Goal: Task Accomplishment & Management: Manage account settings

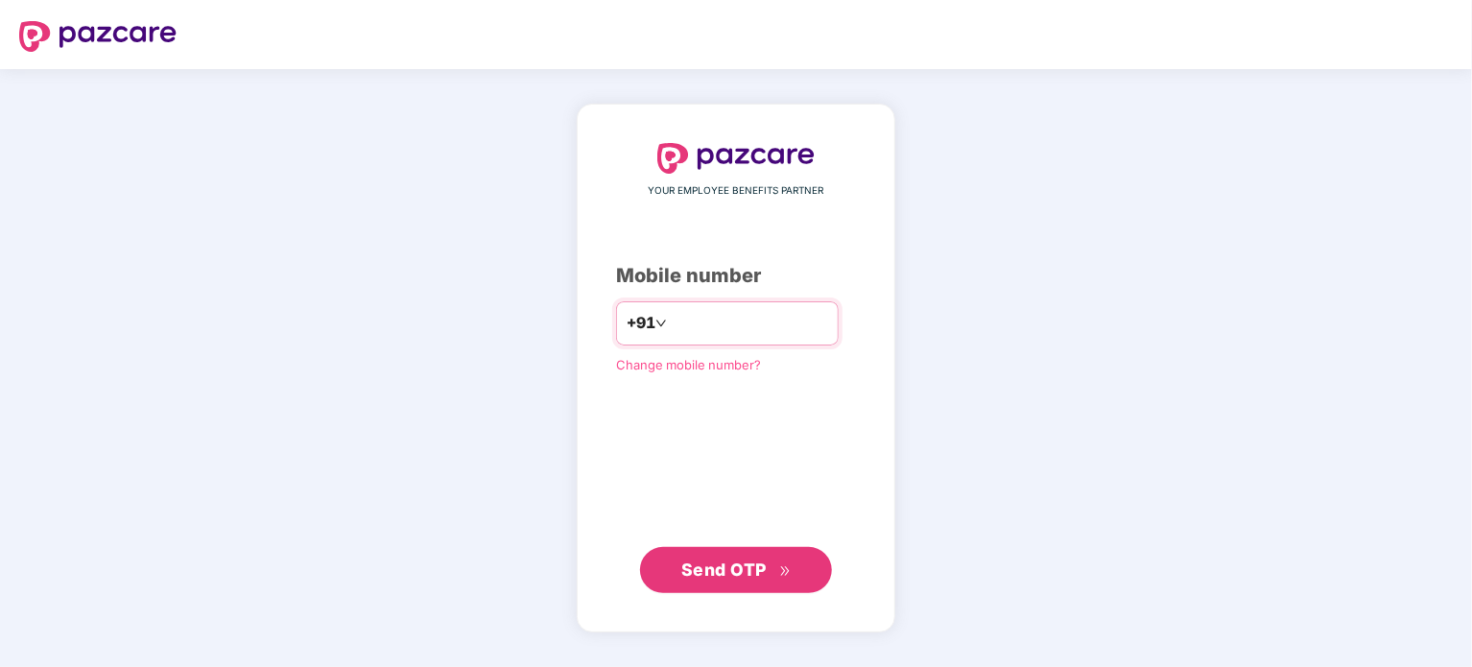
click at [752, 305] on div "+91" at bounding box center [727, 323] width 223 height 44
click at [743, 317] on input "number" at bounding box center [749, 323] width 157 height 31
type input "**********"
click at [759, 567] on span "Send OTP" at bounding box center [723, 568] width 85 height 20
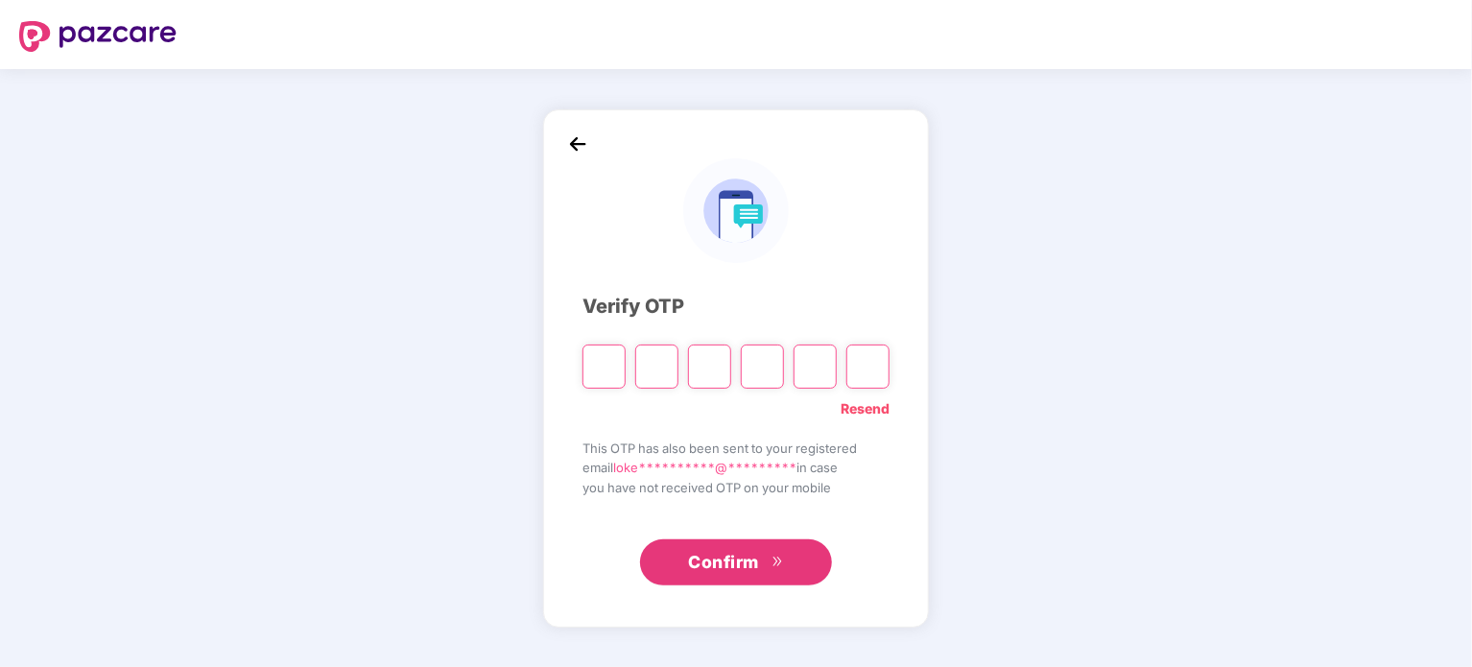
click at [612, 375] on input "Please enter verification code. Digit 1" at bounding box center [603, 366] width 43 height 44
type input "*"
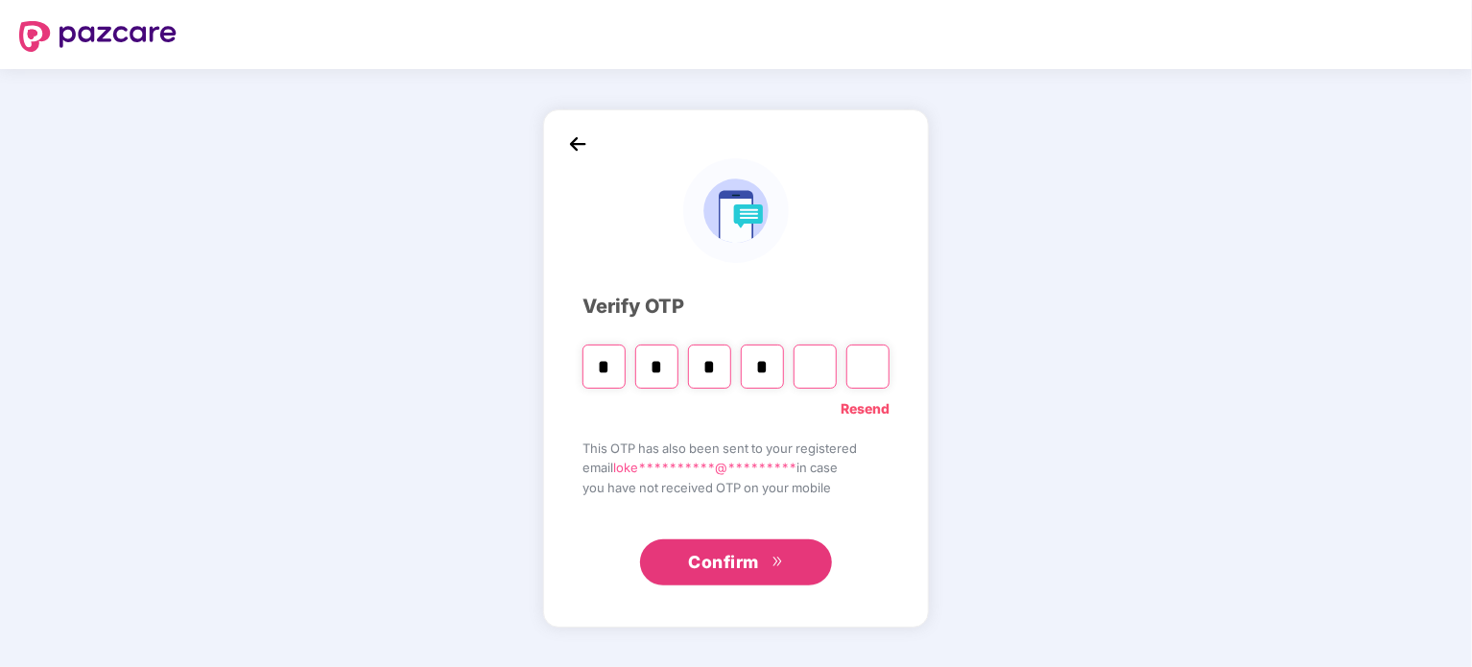
type input "*"
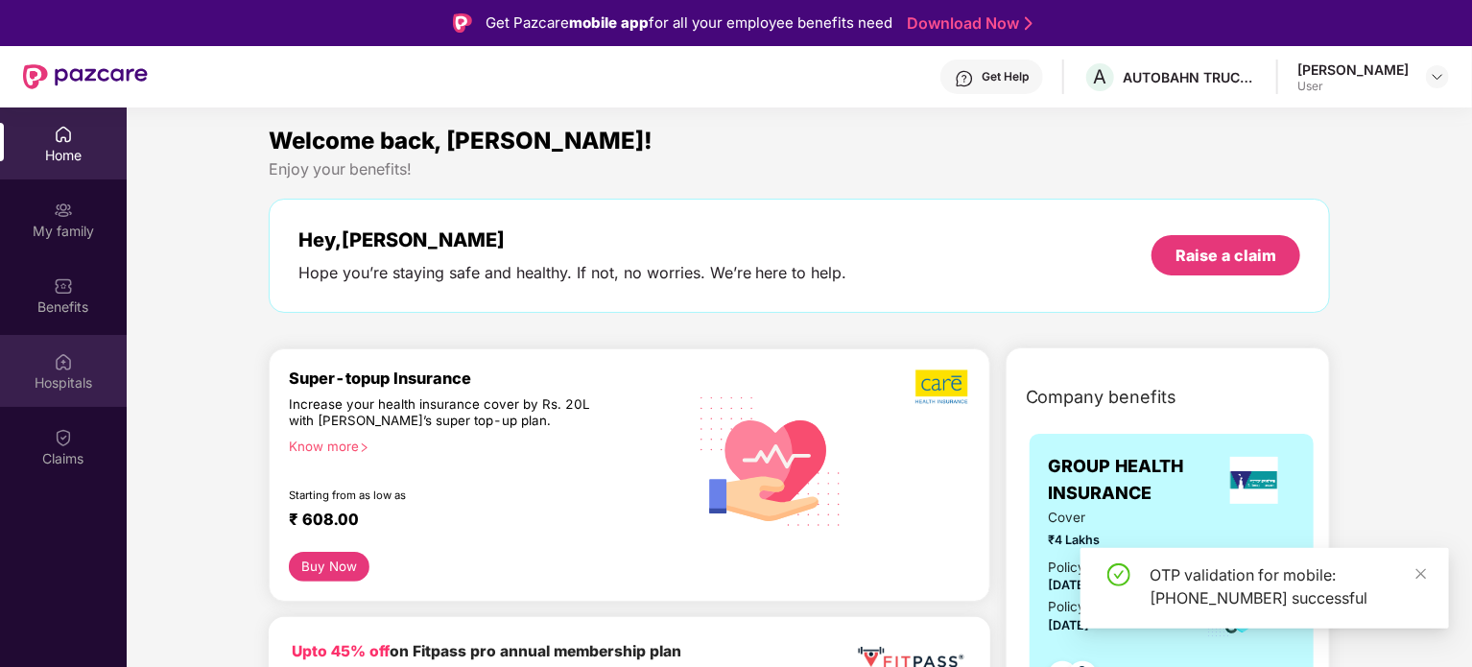
click at [86, 369] on div "Hospitals" at bounding box center [63, 371] width 127 height 72
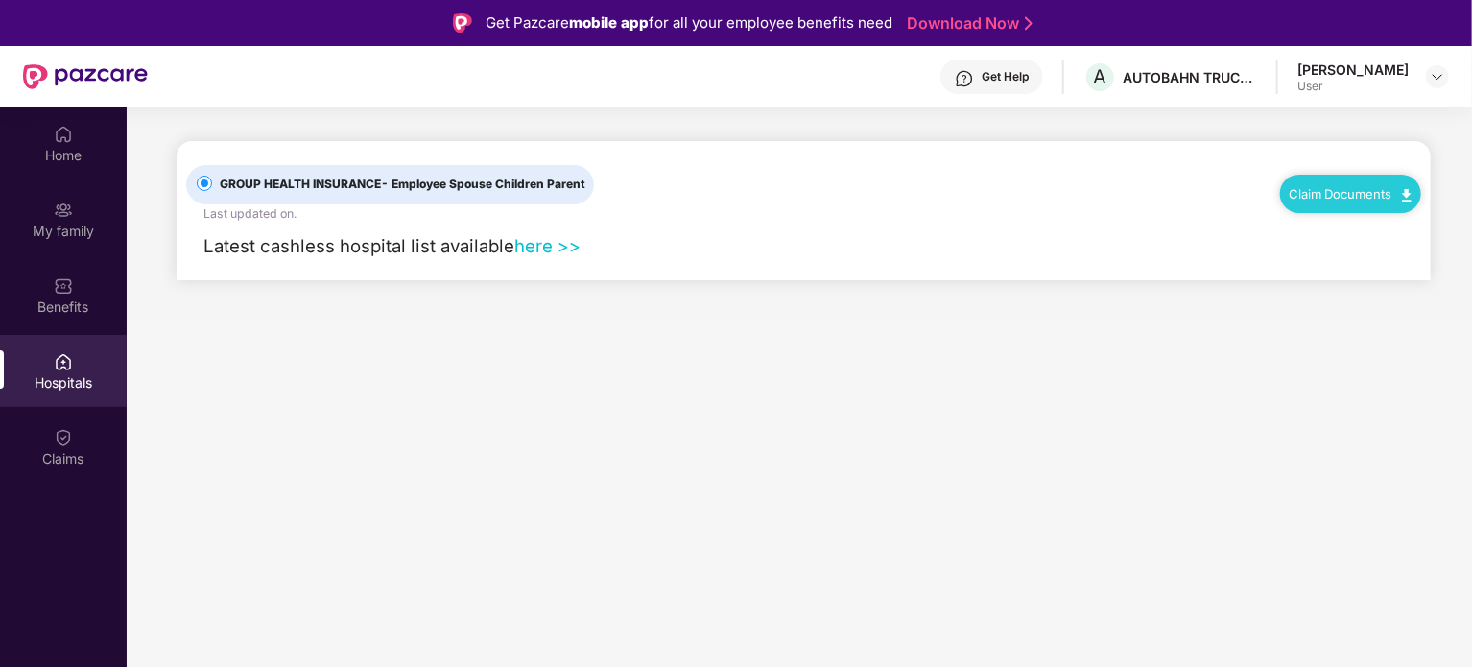
click at [557, 249] on link "here >>" at bounding box center [547, 245] width 66 height 21
click at [73, 241] on div "My family" at bounding box center [63, 219] width 127 height 72
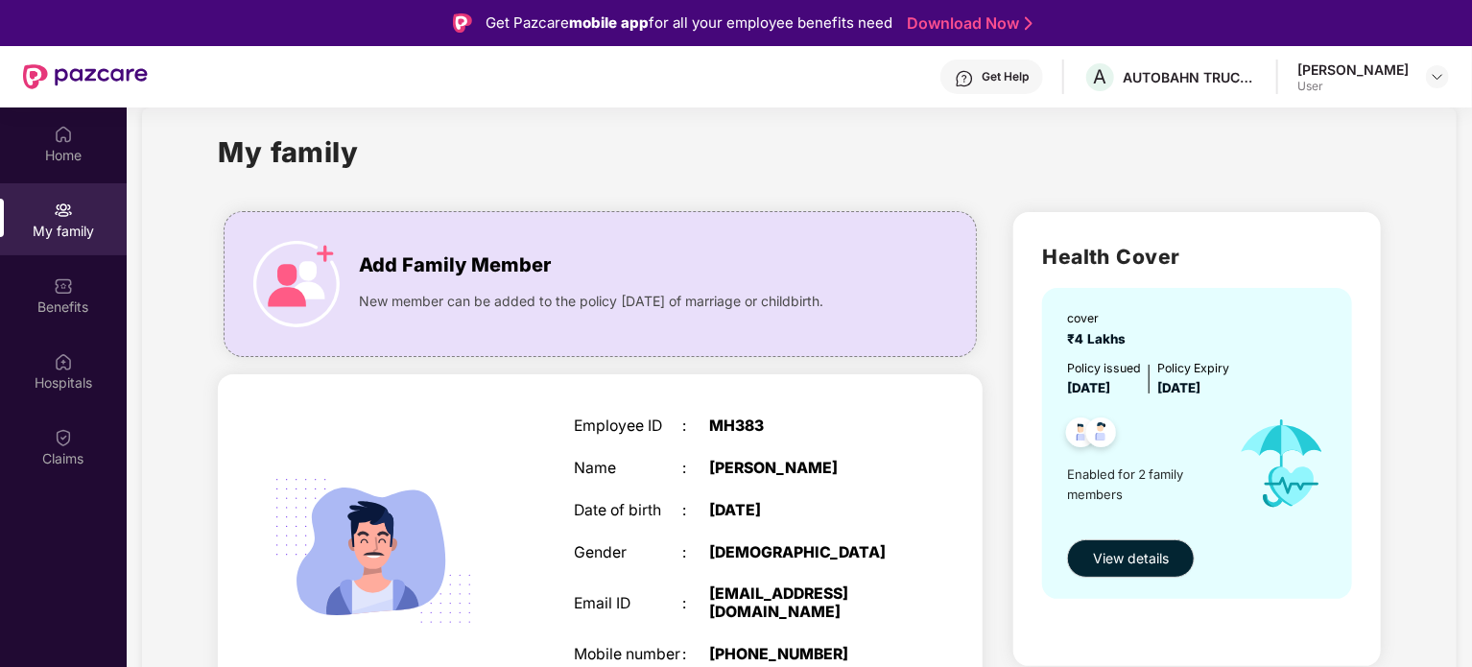
scroll to position [96, 0]
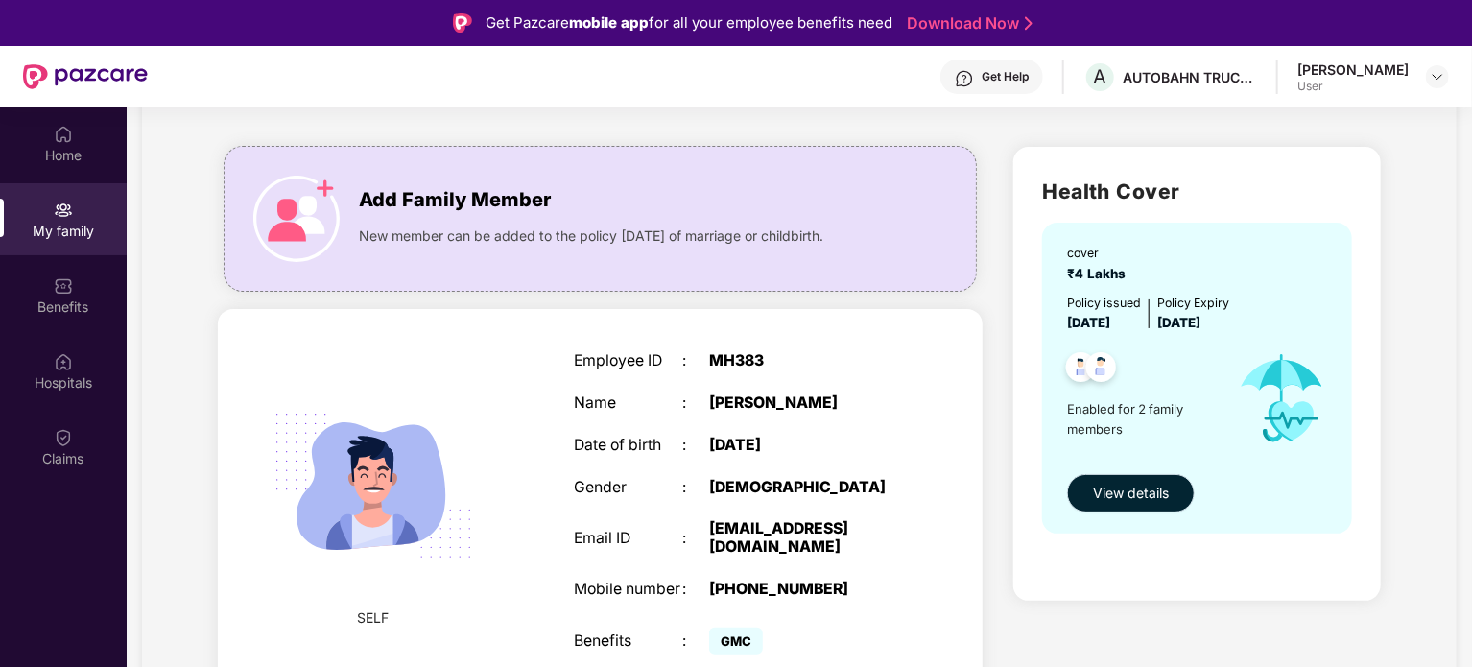
click at [1150, 491] on span "View details" at bounding box center [1131, 493] width 76 height 21
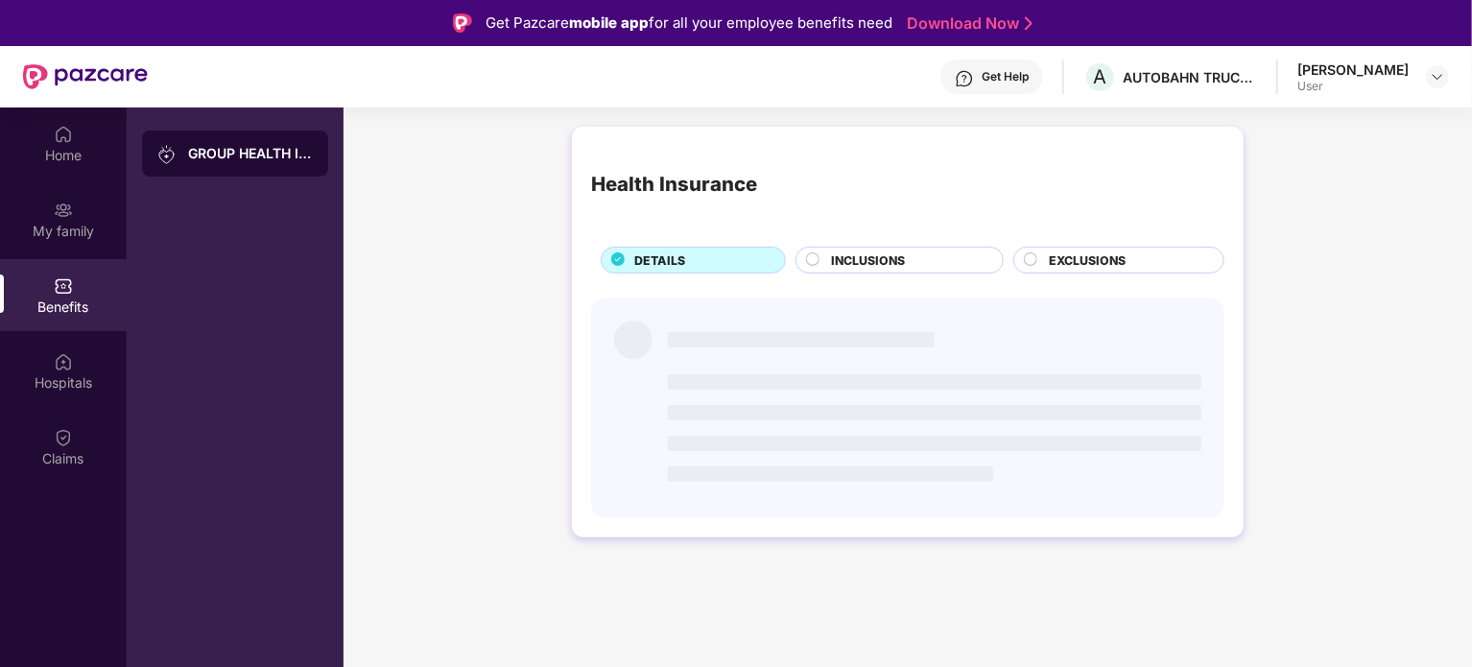
scroll to position [0, 0]
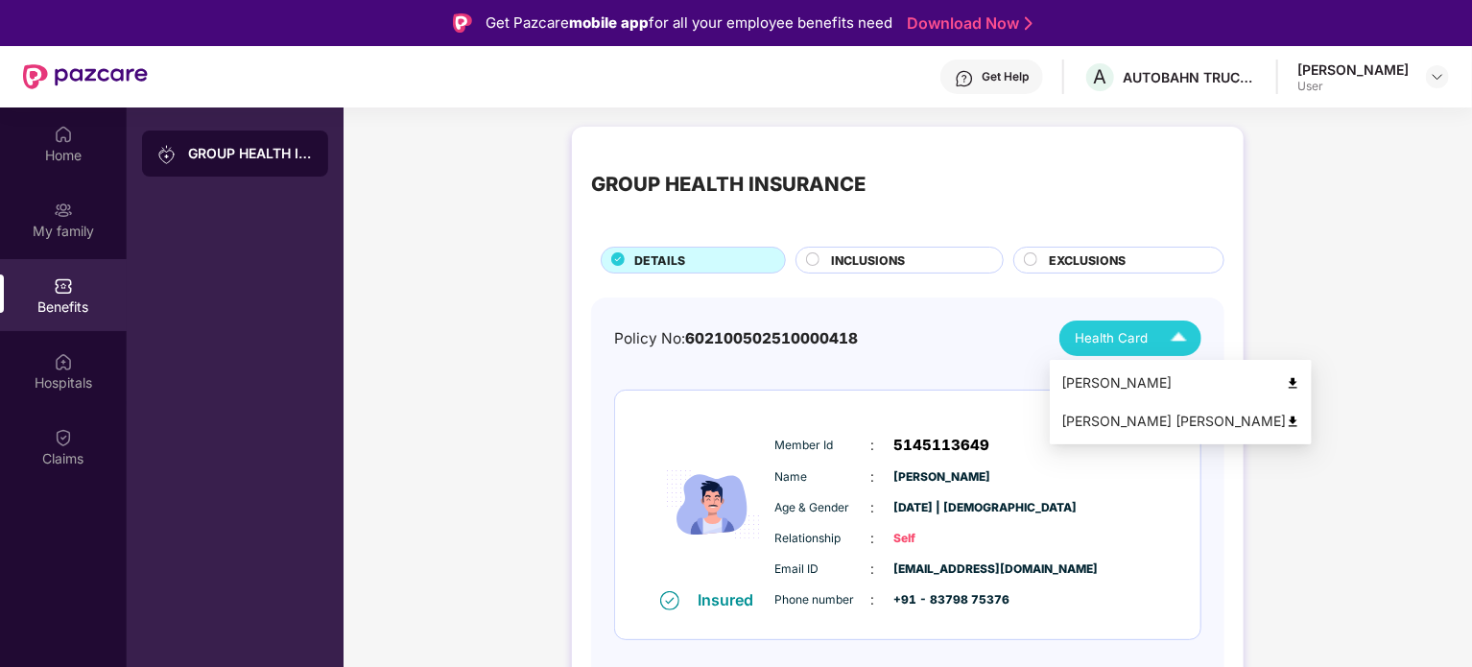
click at [1142, 351] on div "Health Card" at bounding box center [1135, 338] width 121 height 34
click at [1136, 375] on div "[PERSON_NAME]" at bounding box center [1180, 382] width 239 height 21
click at [1164, 341] on img at bounding box center [1179, 338] width 34 height 34
click at [1154, 420] on div "[PERSON_NAME] [PERSON_NAME]" at bounding box center [1180, 421] width 239 height 21
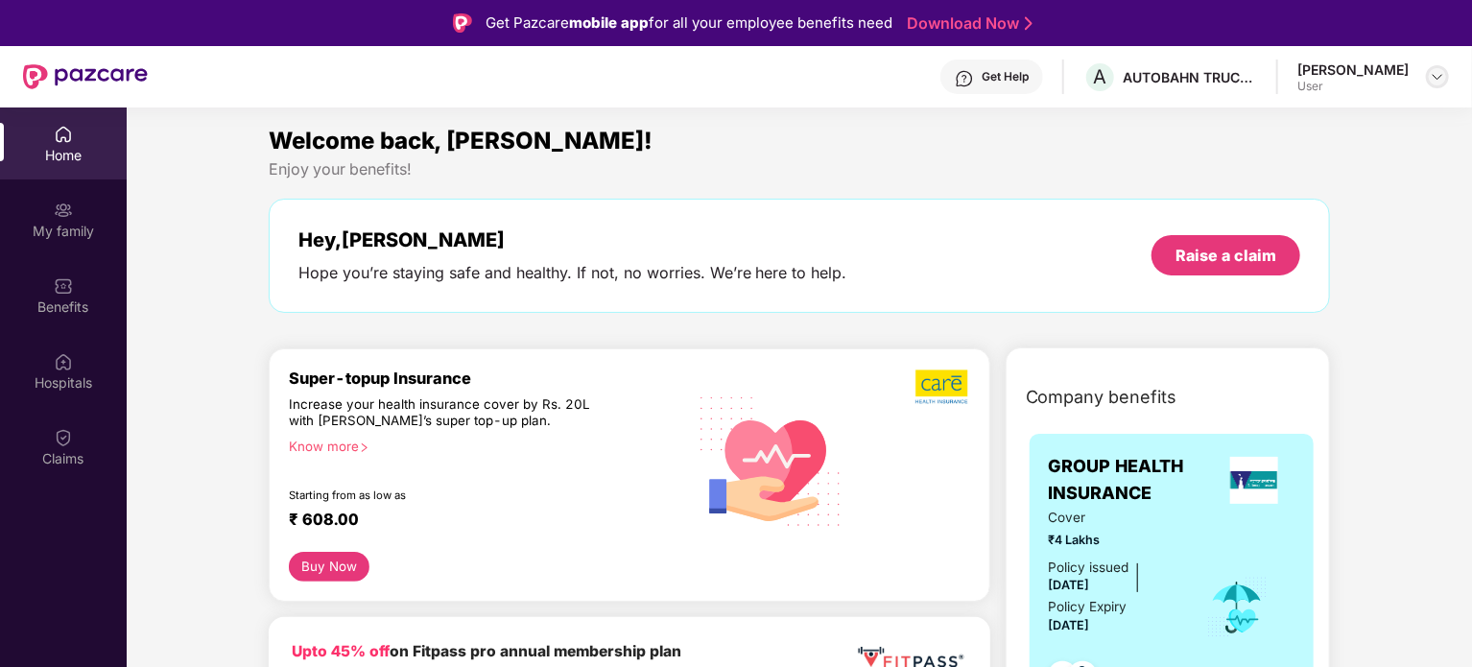
click at [1434, 79] on img at bounding box center [1437, 76] width 15 height 15
click at [1314, 177] on div "[PERSON_NAME]" at bounding box center [1331, 175] width 111 height 18
click at [1440, 75] on img at bounding box center [1437, 76] width 15 height 15
click at [1293, 141] on div "Logout L Lokesh Walke User" at bounding box center [1346, 151] width 249 height 119
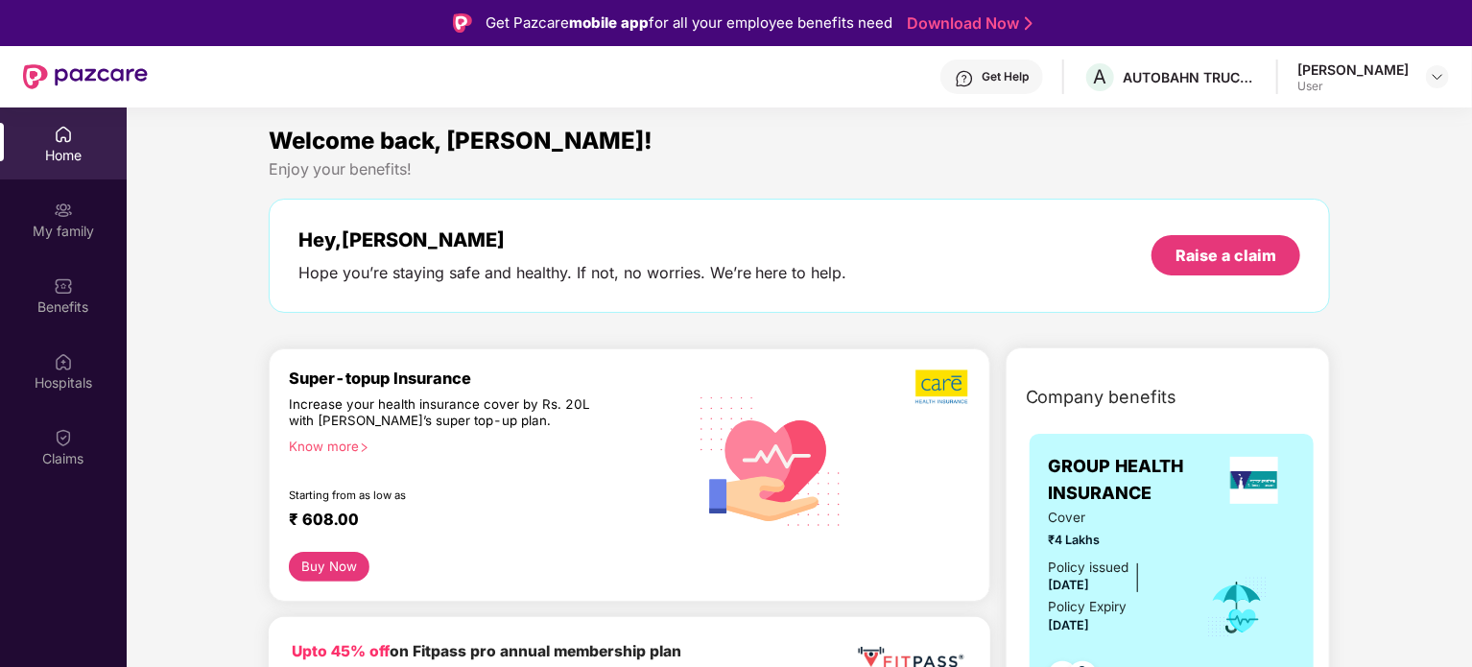
click at [1275, 130] on div "Welcome back, [PERSON_NAME]!" at bounding box center [800, 141] width 1062 height 36
click at [1368, 103] on div "Get Help A AUTOBAHN TRUCKING Lokesh Walke User" at bounding box center [798, 76] width 1301 height 61
click at [1415, 80] on div "Lokesh Walke User" at bounding box center [1373, 77] width 152 height 34
click at [1408, 76] on div "Lokesh Walke User" at bounding box center [1373, 77] width 152 height 34
click at [1429, 76] on div at bounding box center [1437, 76] width 23 height 23
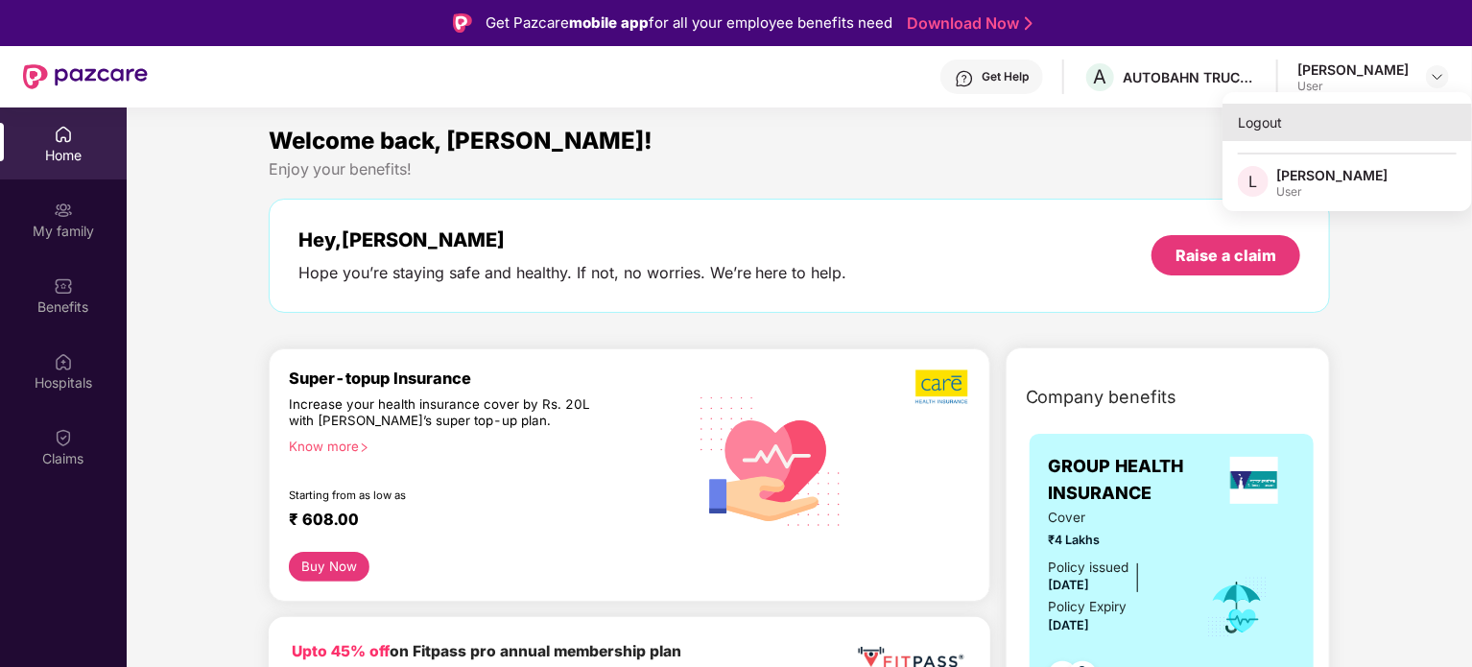
click at [1282, 130] on div "Logout" at bounding box center [1346, 122] width 249 height 37
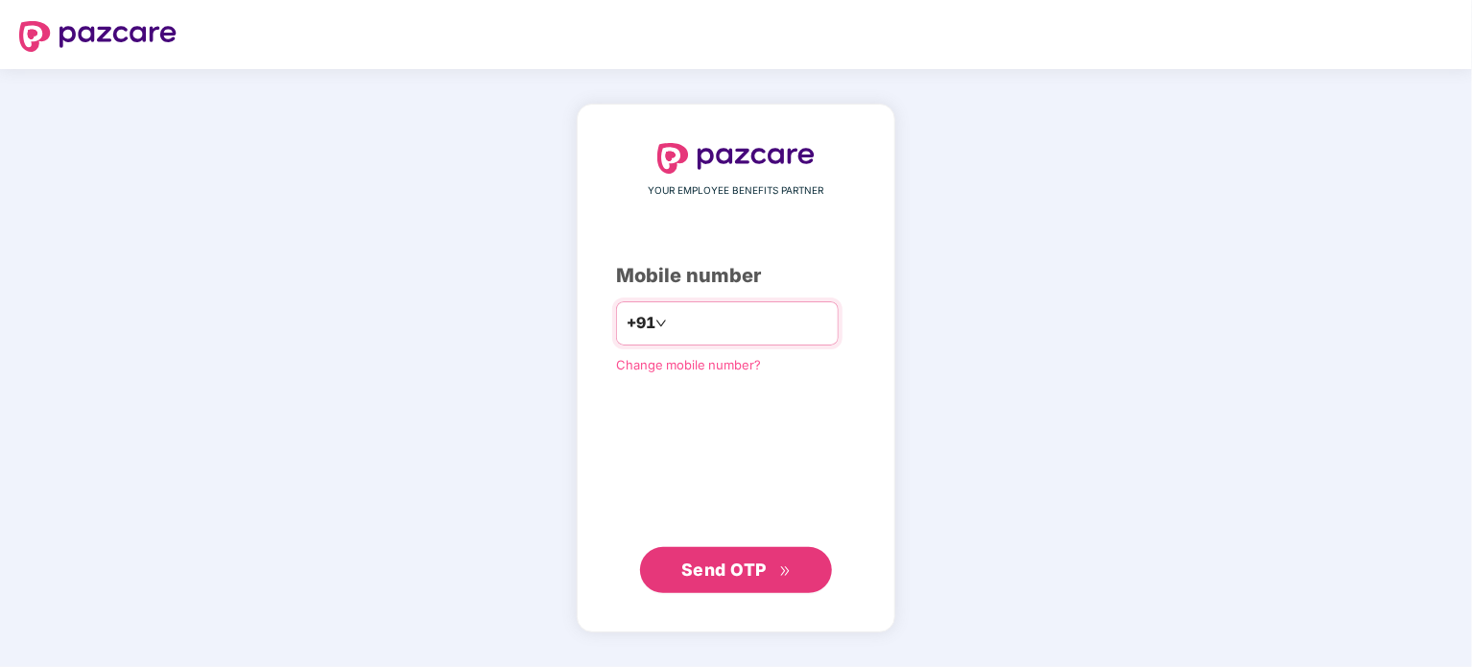
click at [705, 335] on input "number" at bounding box center [749, 323] width 157 height 31
type input "**********"
drag, startPoint x: 742, startPoint y: 543, endPoint x: 743, endPoint y: 576, distance: 32.6
click at [743, 576] on div "**********" at bounding box center [736, 368] width 240 height 449
click at [743, 576] on span "Send OTP" at bounding box center [723, 568] width 85 height 20
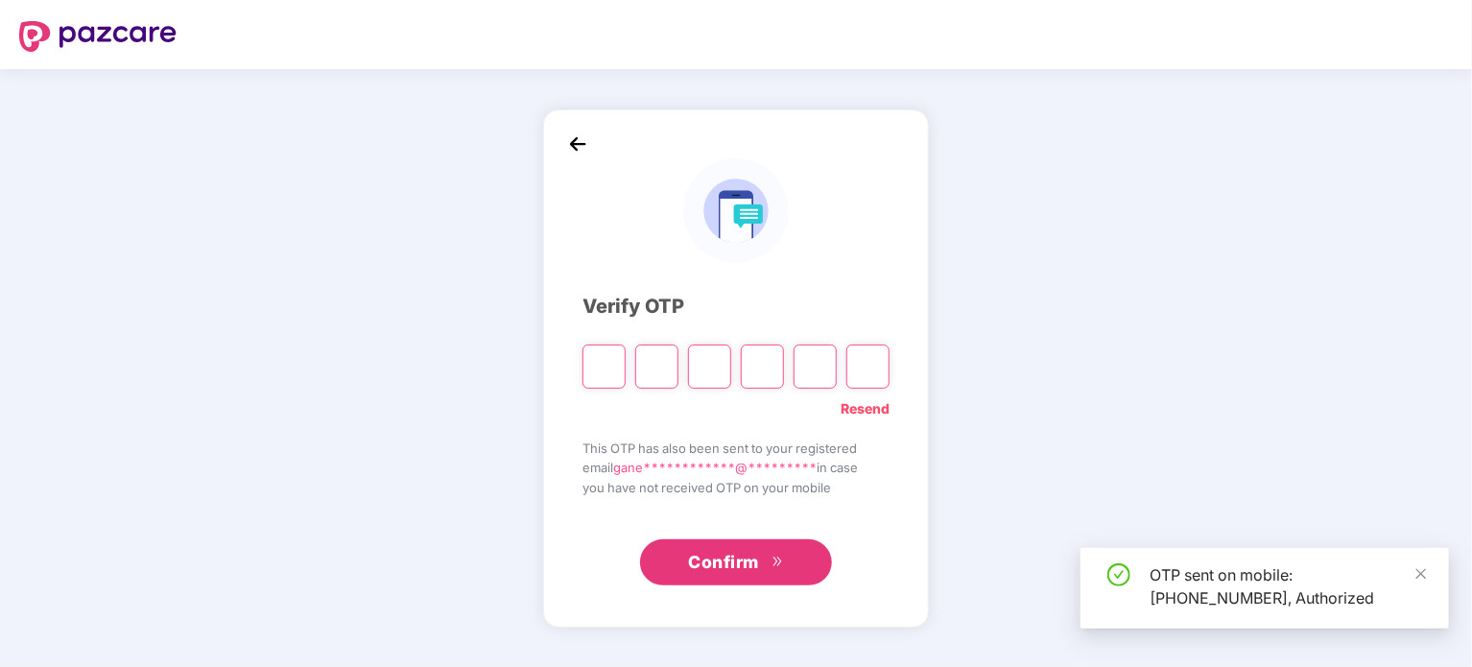
click at [599, 364] on input "Please enter verification code. Digit 1" at bounding box center [603, 366] width 43 height 44
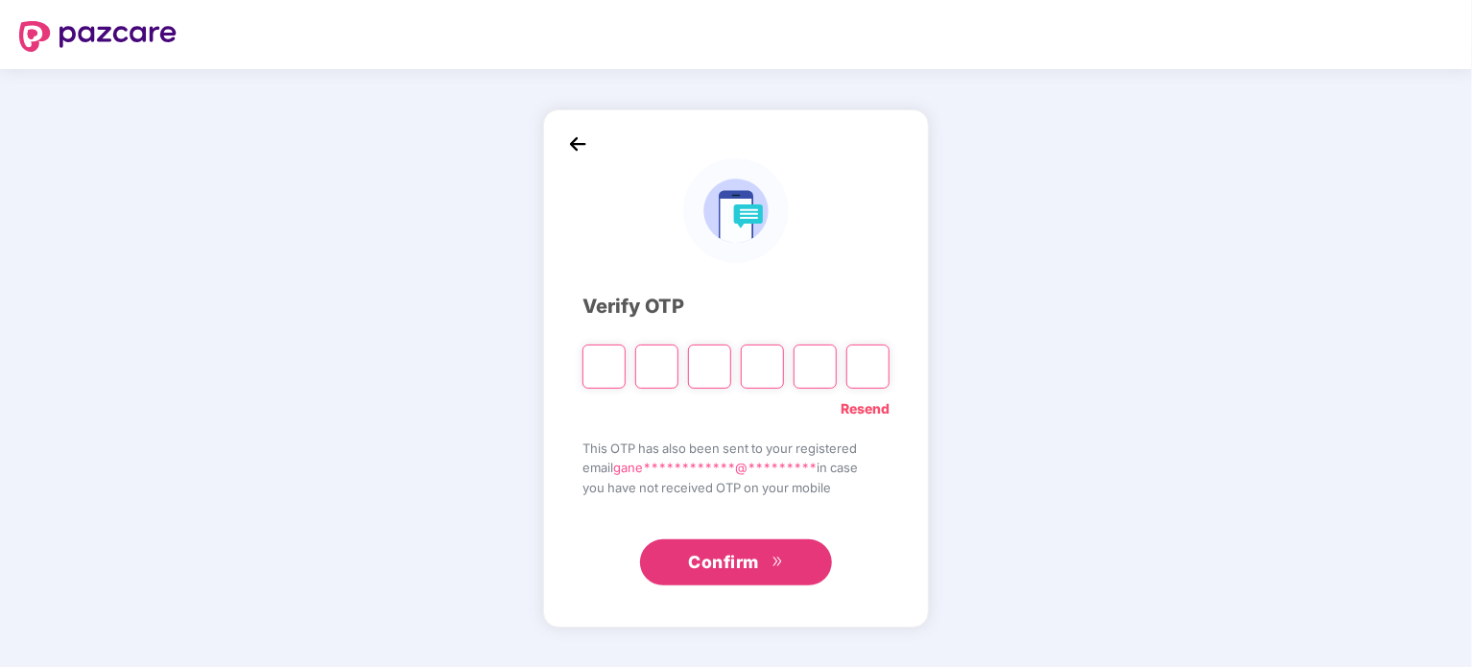
type input "*"
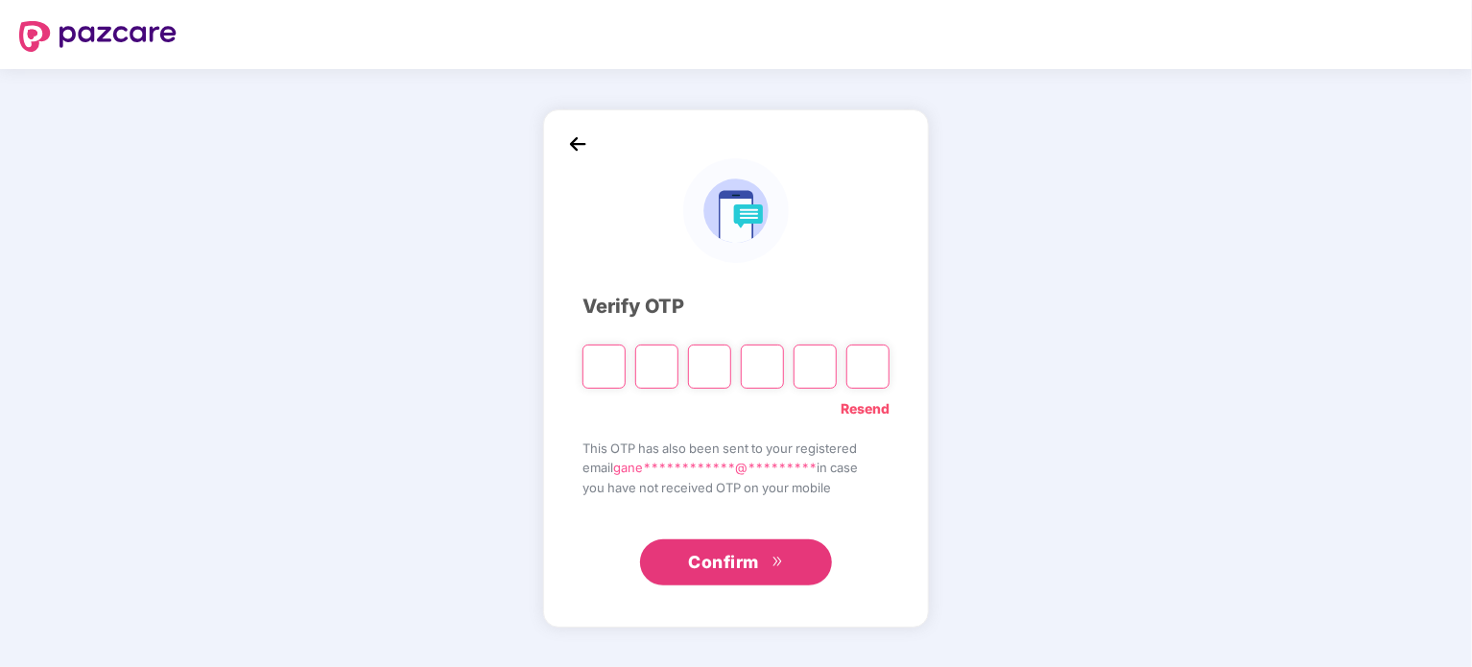
type input "*"
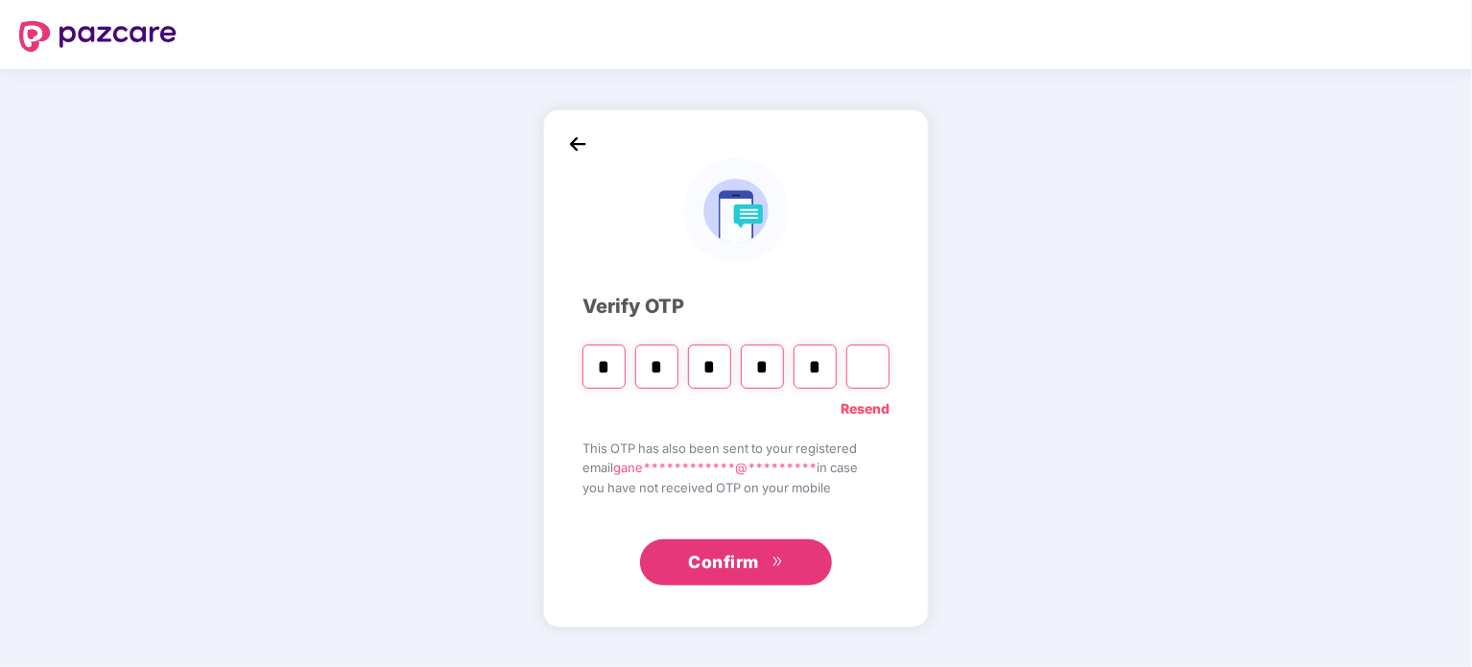
type input "*"
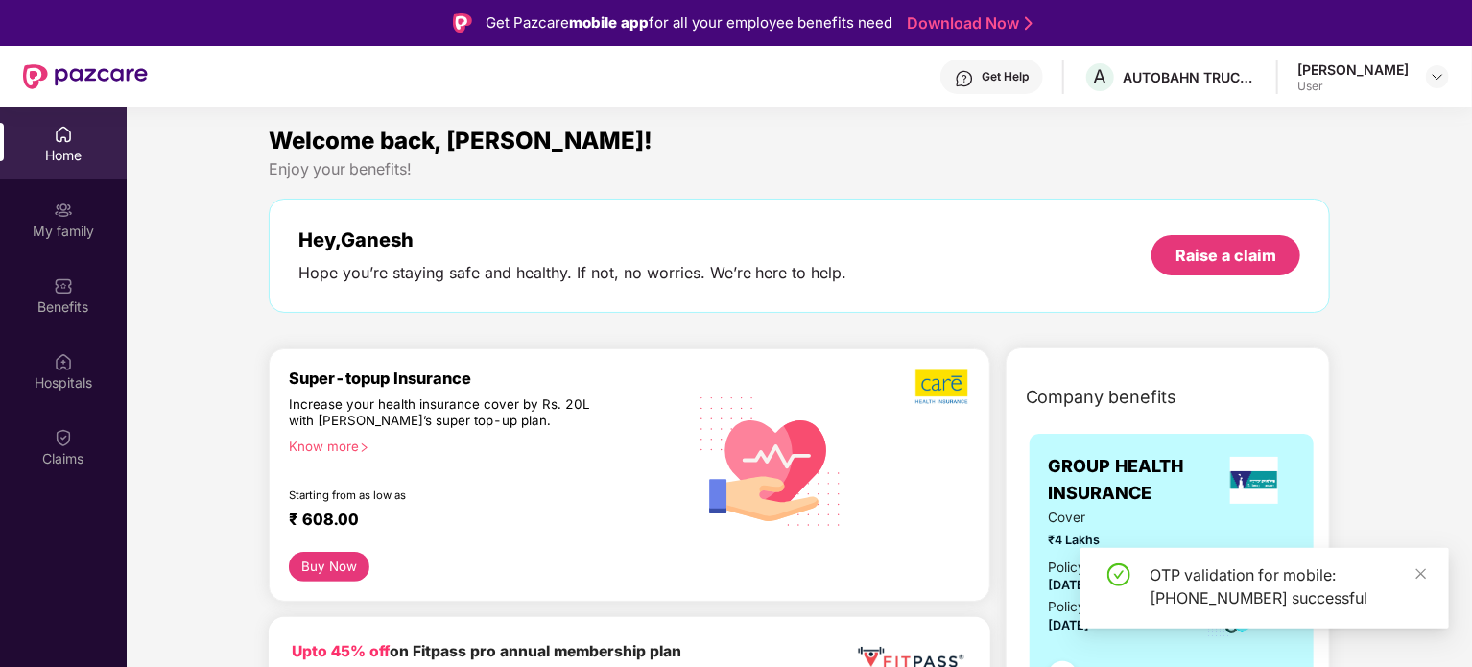
click at [1422, 77] on div "Ganesh Gangadhar Pathade User" at bounding box center [1373, 77] width 152 height 34
click at [71, 302] on div "Benefits" at bounding box center [63, 306] width 127 height 19
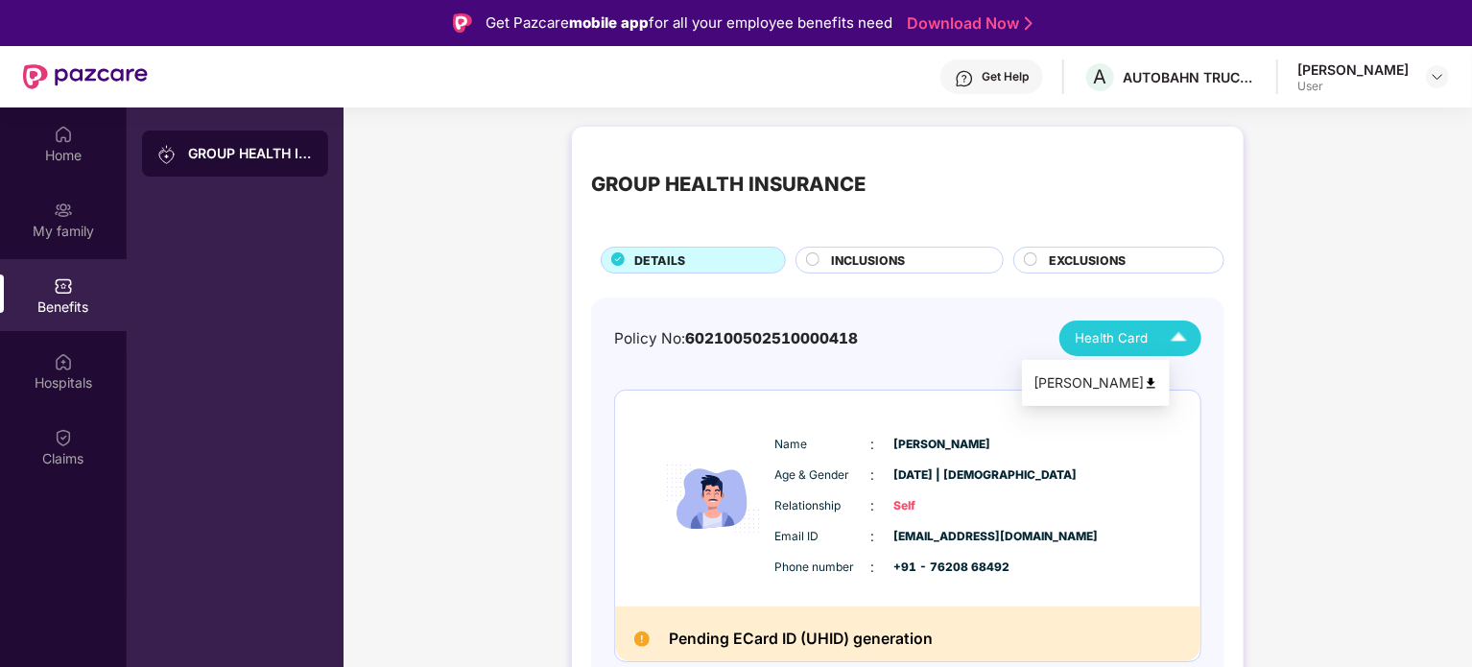
click at [1105, 321] on div "Health Card" at bounding box center [1135, 338] width 121 height 34
click at [1091, 370] on li "Ganesh Gangadhar Pathade" at bounding box center [1096, 383] width 148 height 38
